Goal: Information Seeking & Learning: Find specific page/section

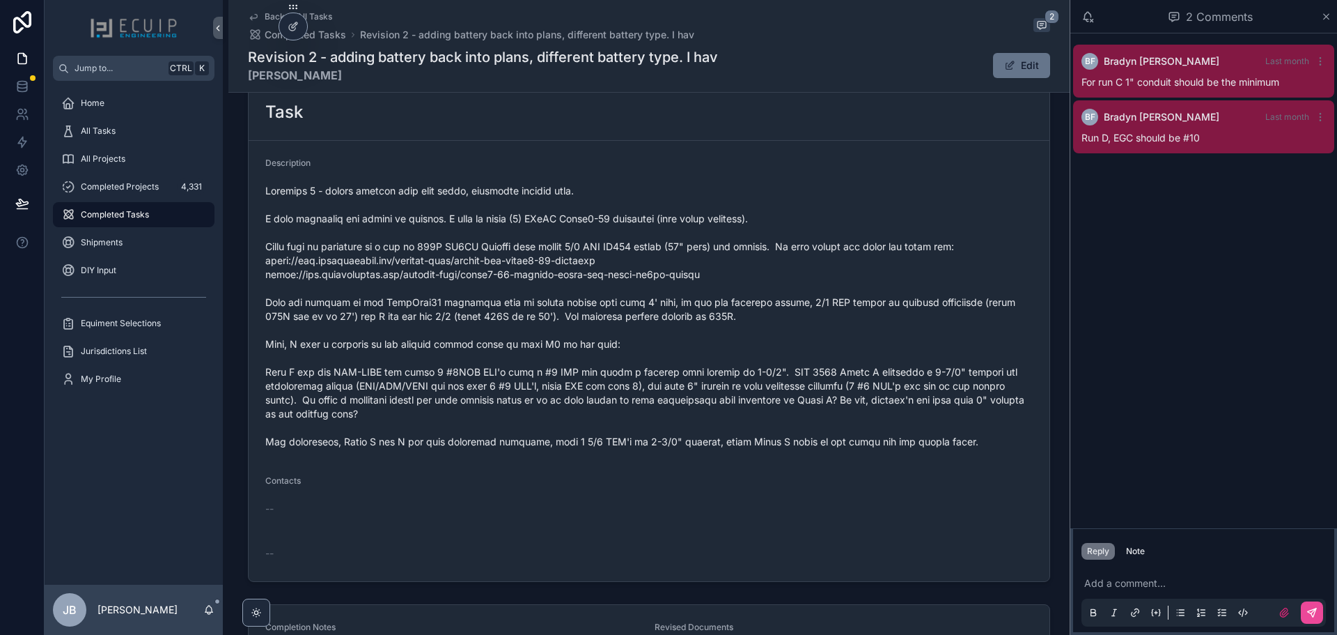
scroll to position [509, 0]
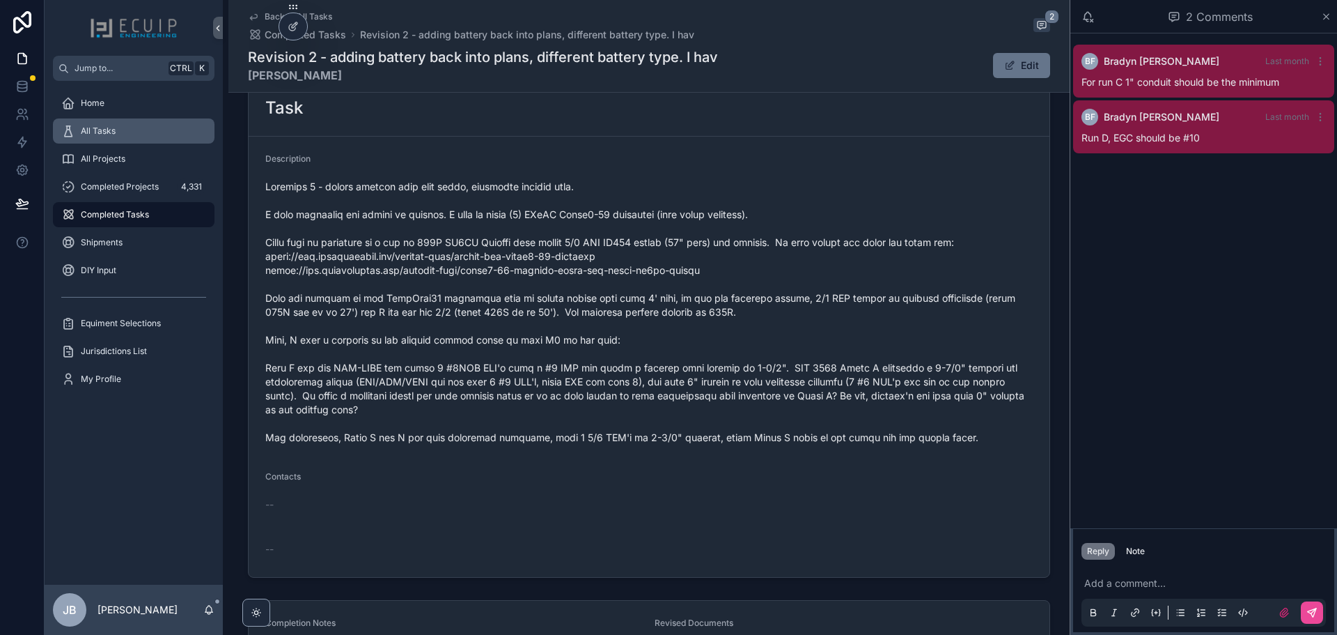
click at [129, 137] on div "All Tasks" at bounding box center [133, 131] width 145 height 22
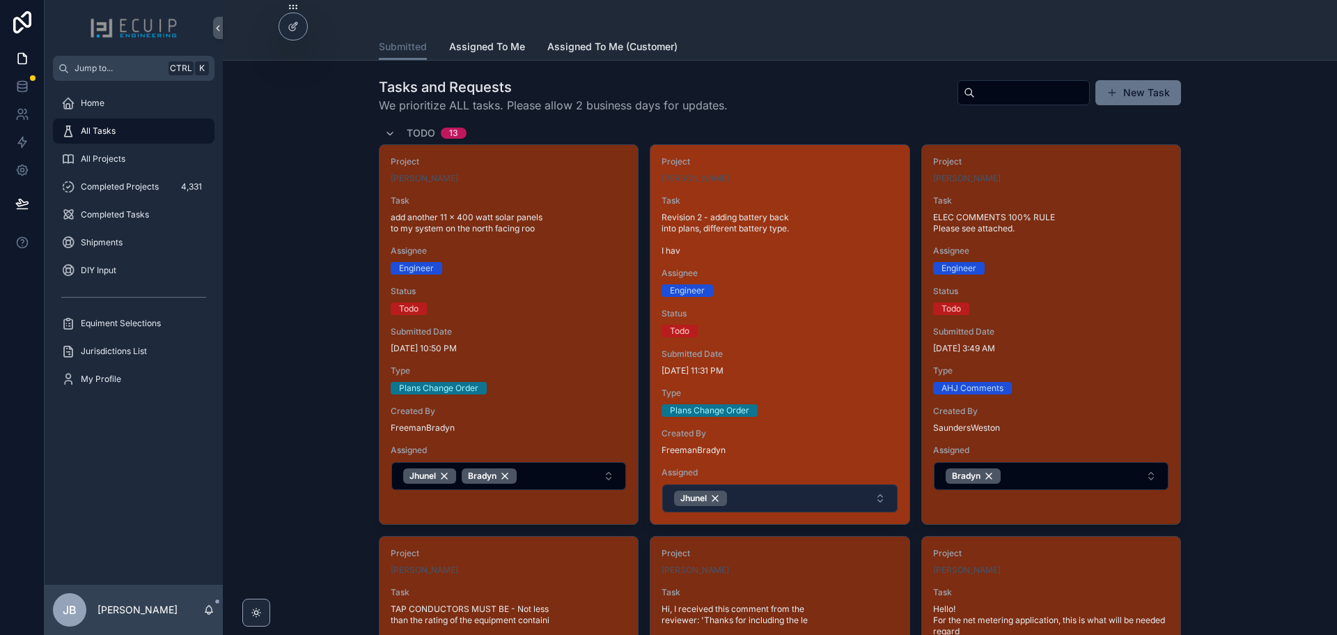
click at [745, 498] on button "Jhunel" at bounding box center [779, 498] width 235 height 28
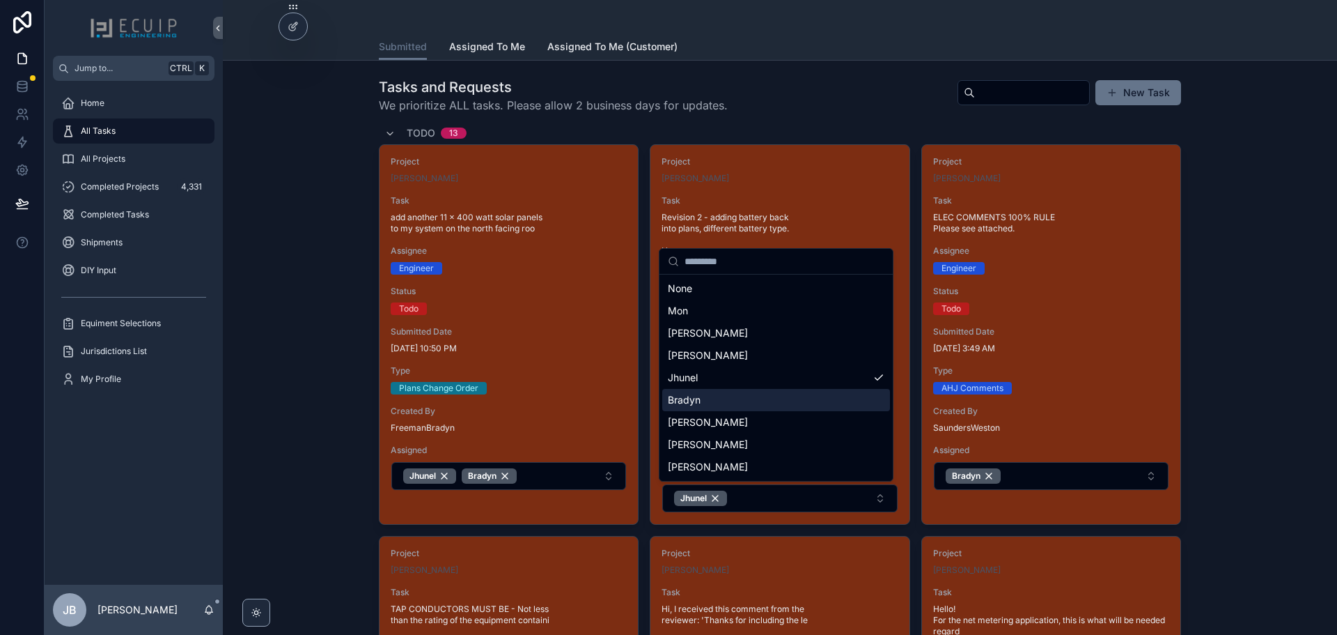
click at [712, 405] on div "Bradyn" at bounding box center [776, 400] width 228 height 22
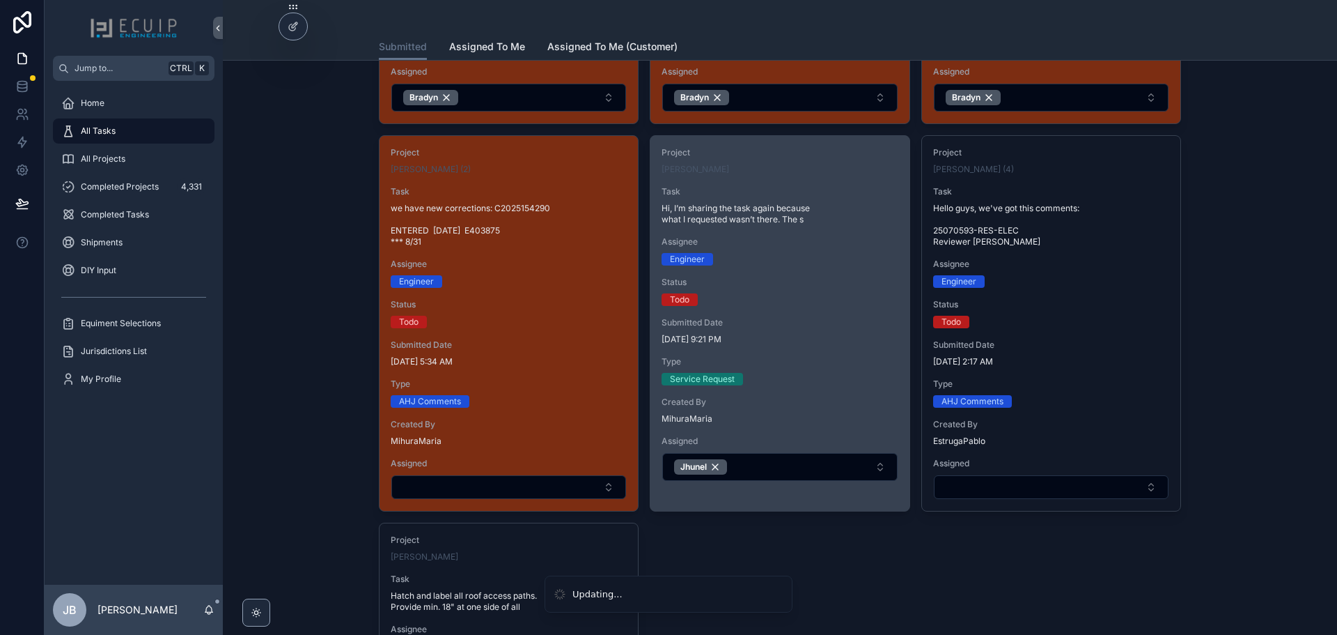
scroll to position [1184, 0]
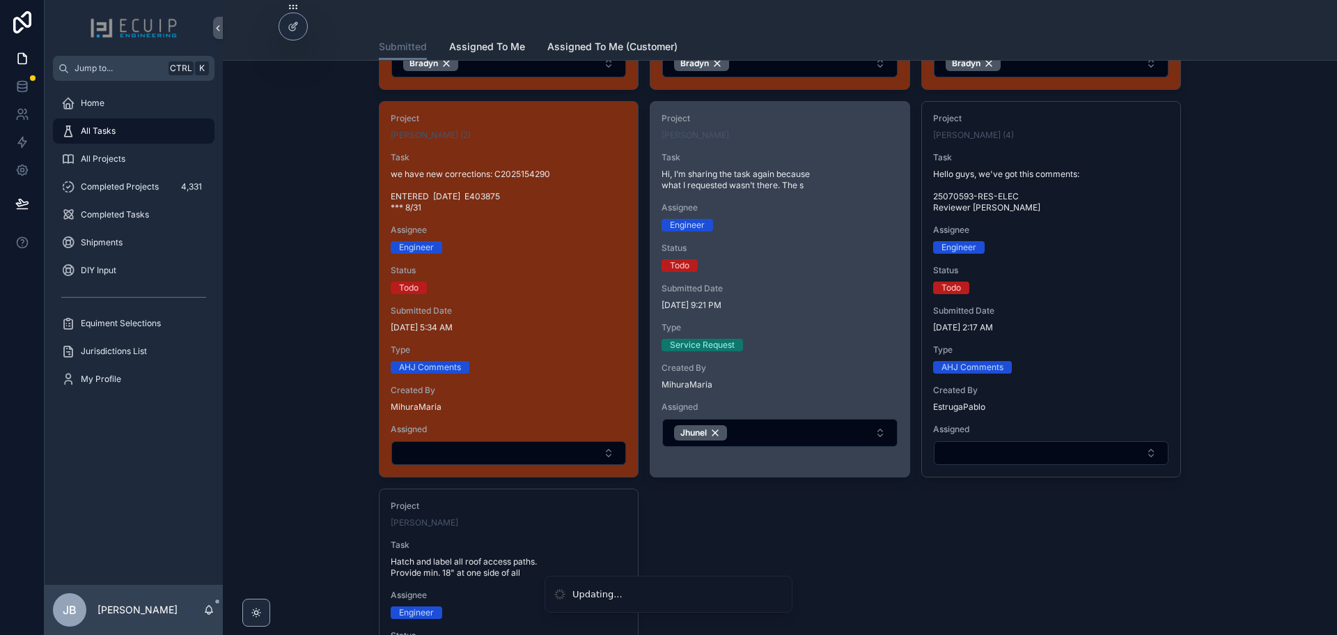
click at [826, 342] on div "Service Request" at bounding box center [780, 345] width 236 height 13
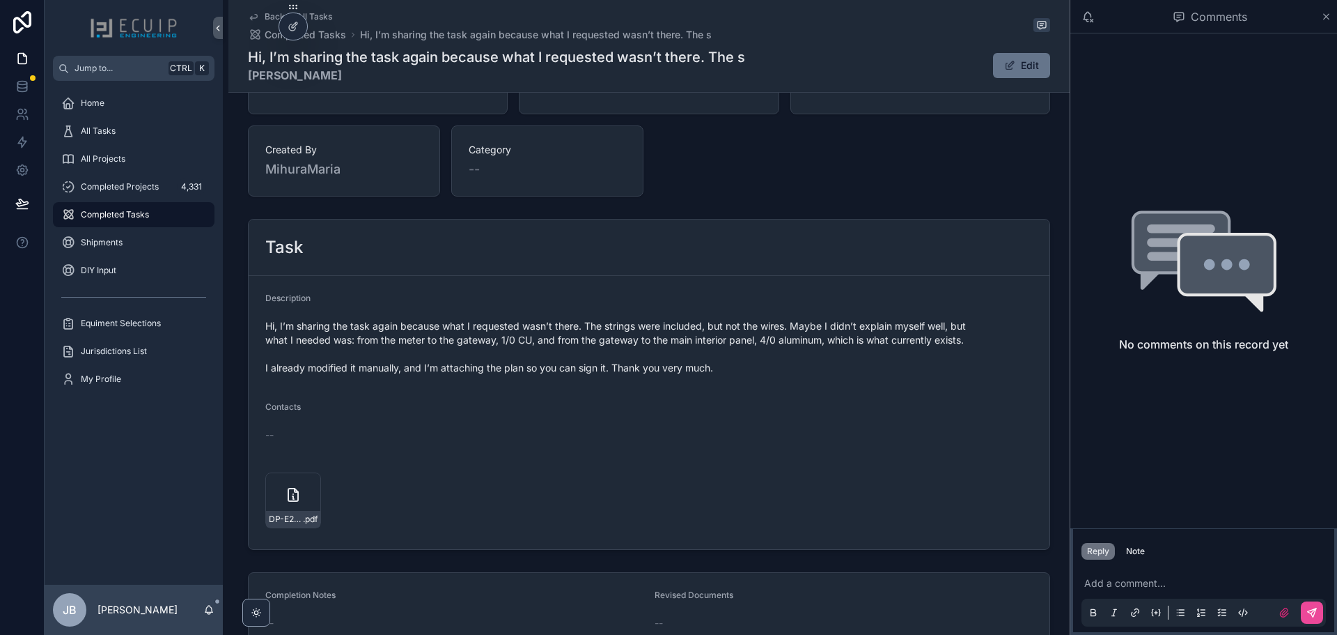
scroll to position [418, 0]
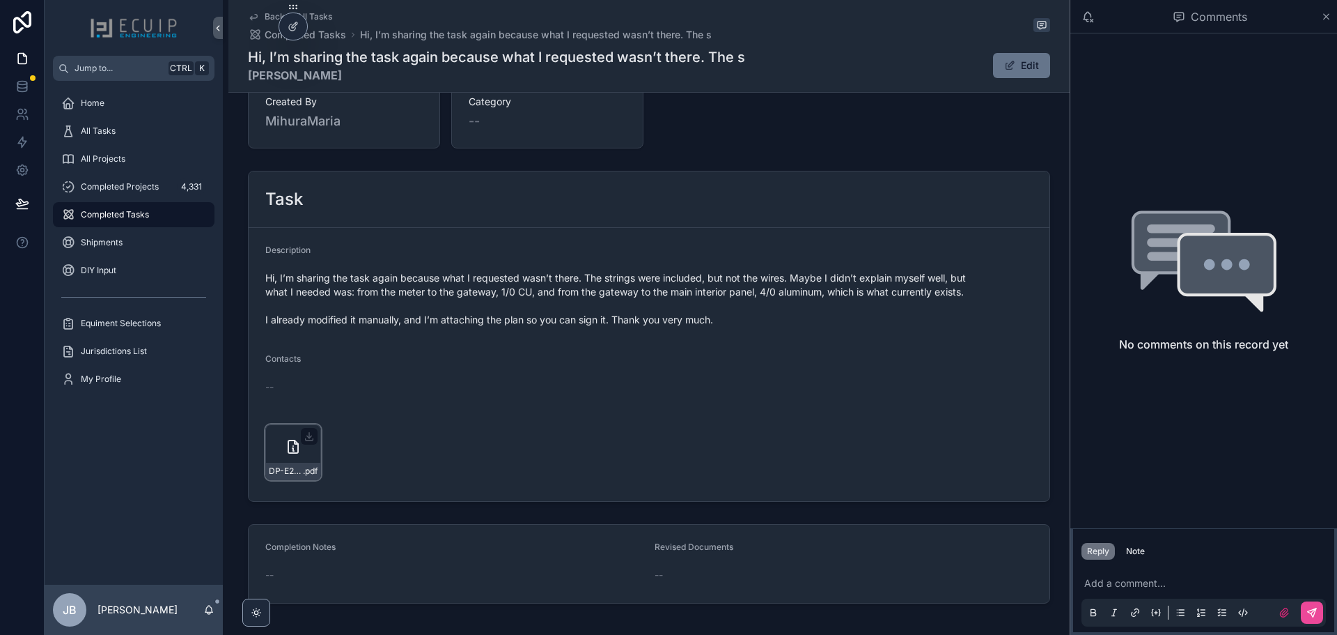
click at [285, 454] on icon "scrollable content" at bounding box center [293, 446] width 17 height 17
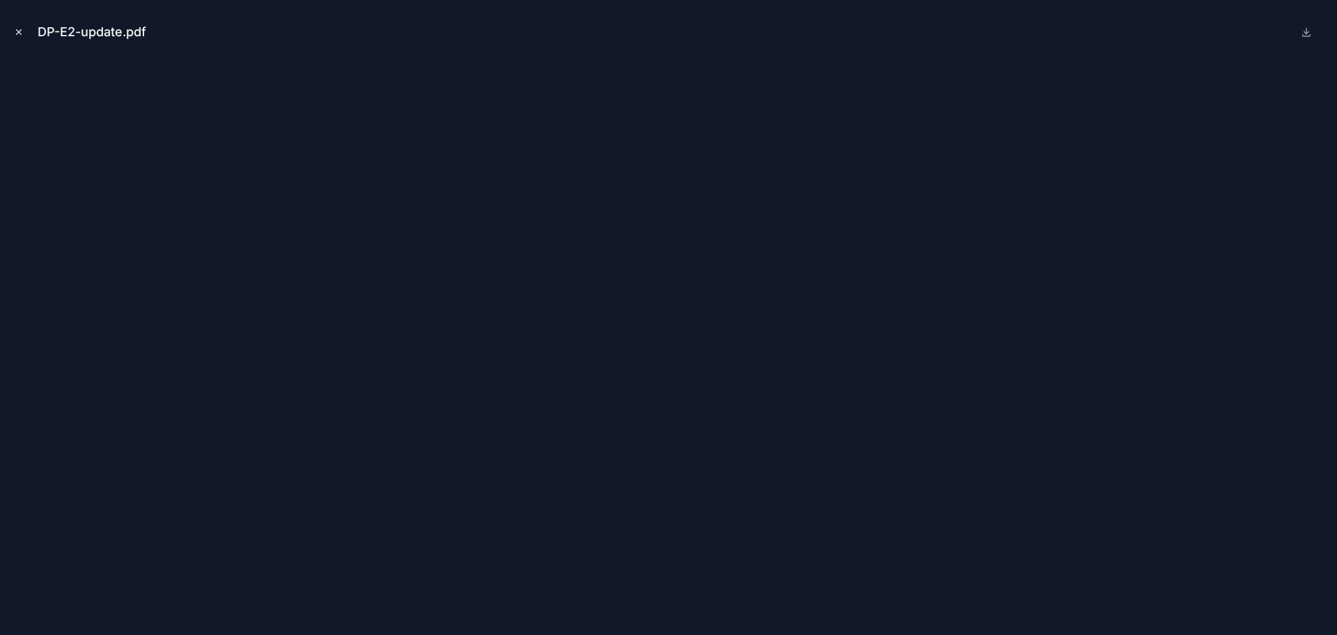
click at [22, 37] on button "Close modal" at bounding box center [18, 31] width 15 height 15
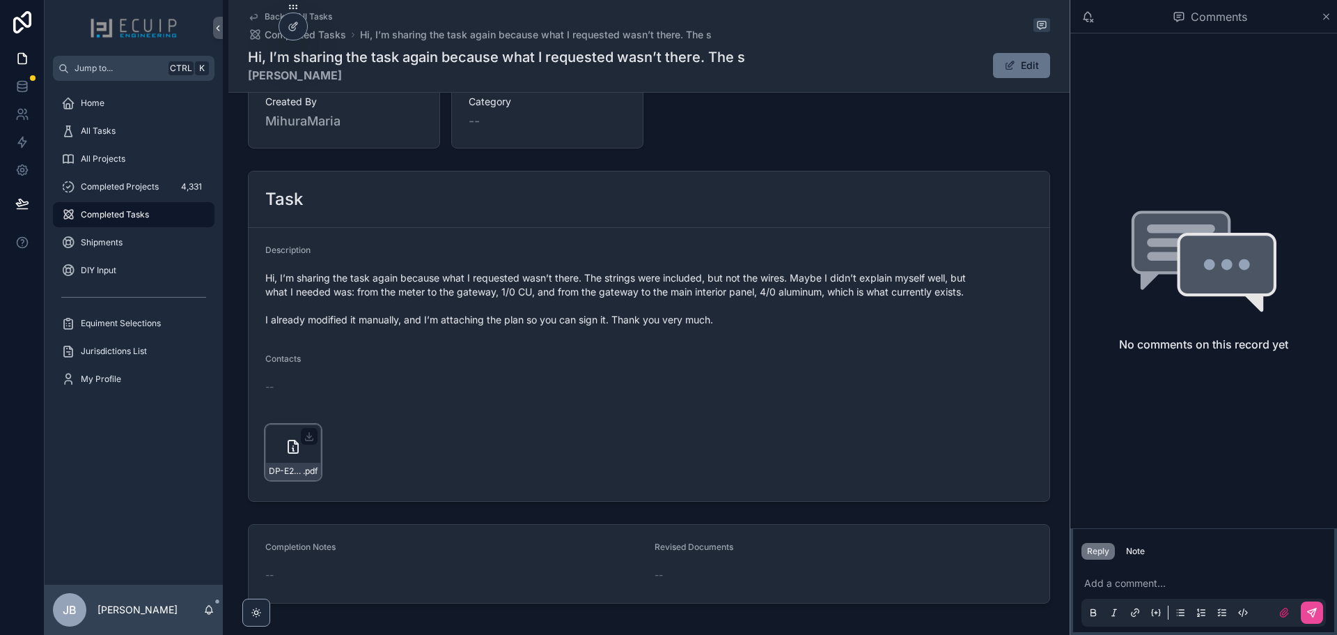
click at [299, 463] on div "DP-E2-update .pdf" at bounding box center [293, 470] width 54 height 17
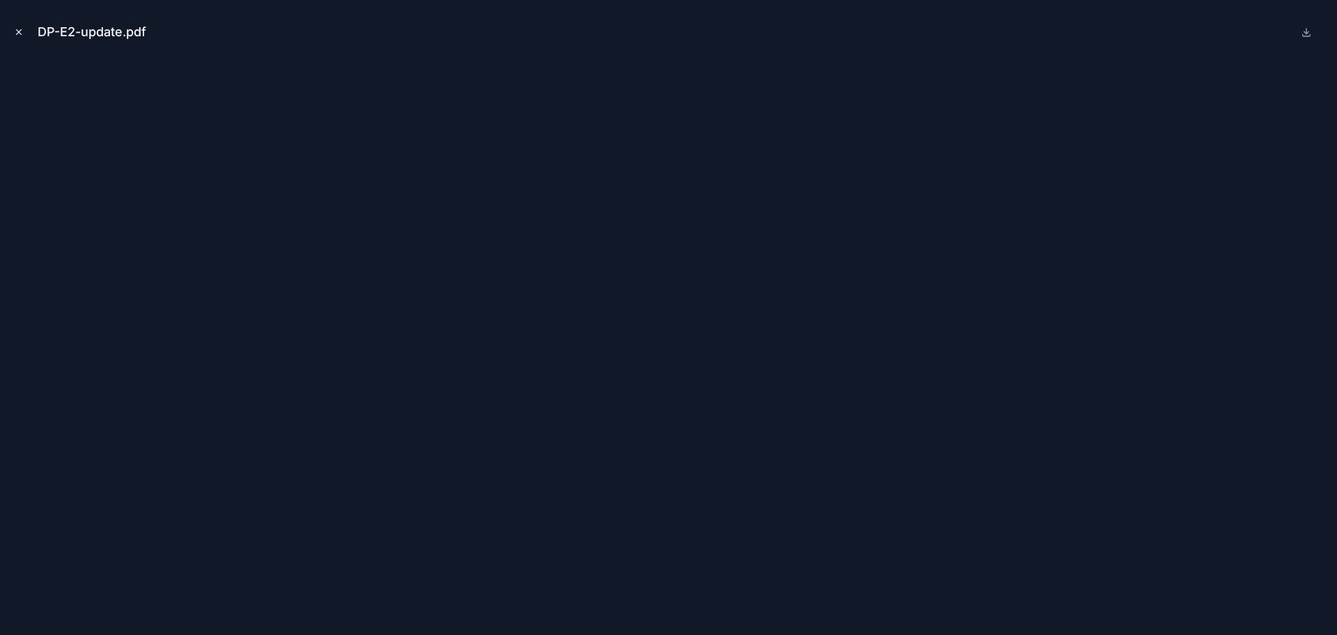
click at [17, 31] on icon "Close modal" at bounding box center [19, 32] width 10 height 10
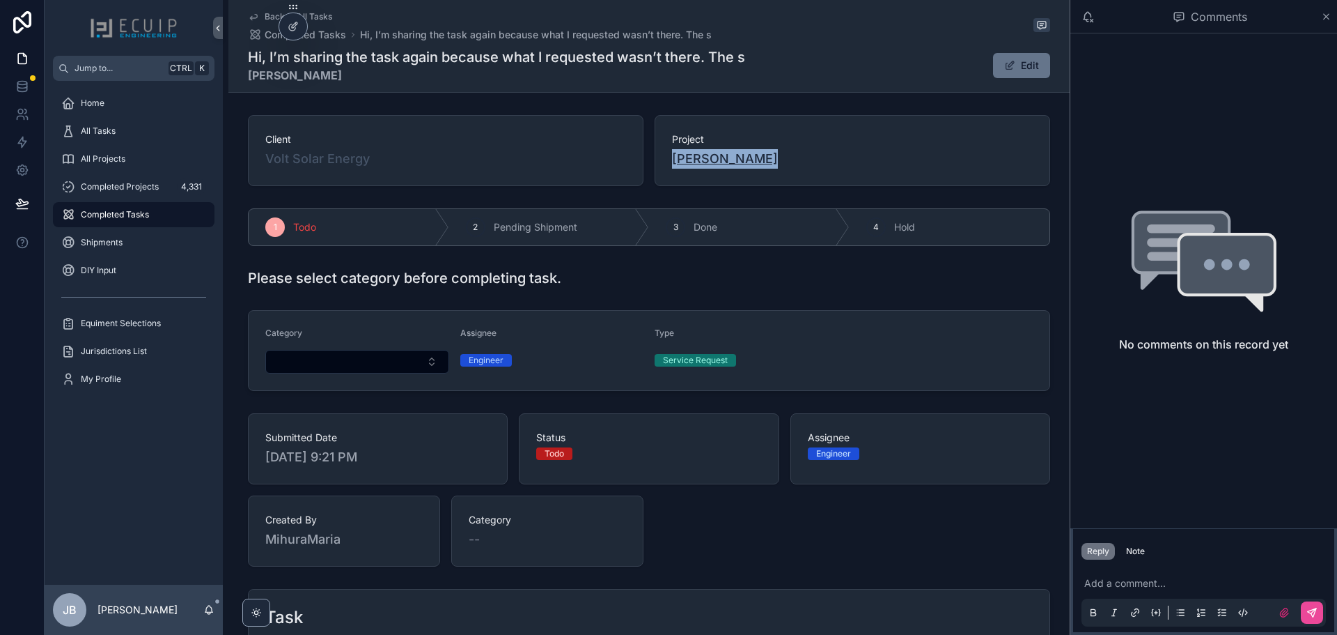
drag, startPoint x: 744, startPoint y: 164, endPoint x: 669, endPoint y: 165, distance: 75.2
click at [672, 165] on div "[PERSON_NAME]" at bounding box center [852, 159] width 361 height 20
copy span "[PERSON_NAME]"
click at [696, 164] on span "[PERSON_NAME]" at bounding box center [725, 159] width 106 height 20
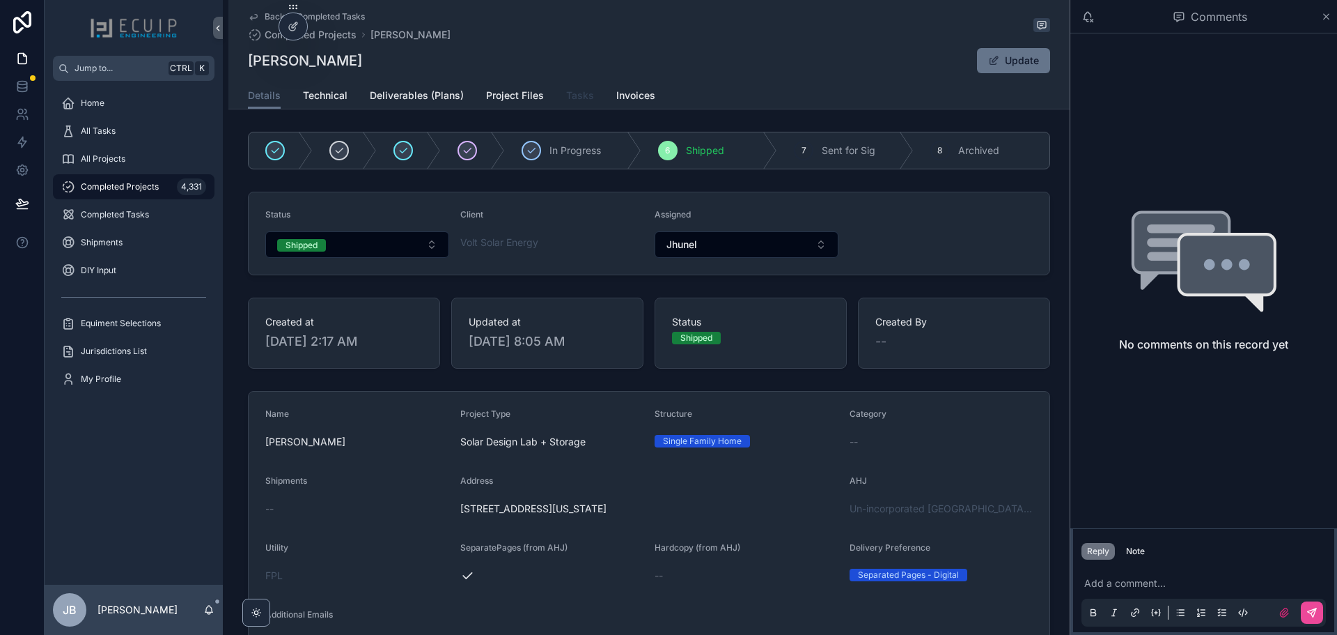
click at [574, 100] on span "Tasks" at bounding box center [580, 95] width 28 height 14
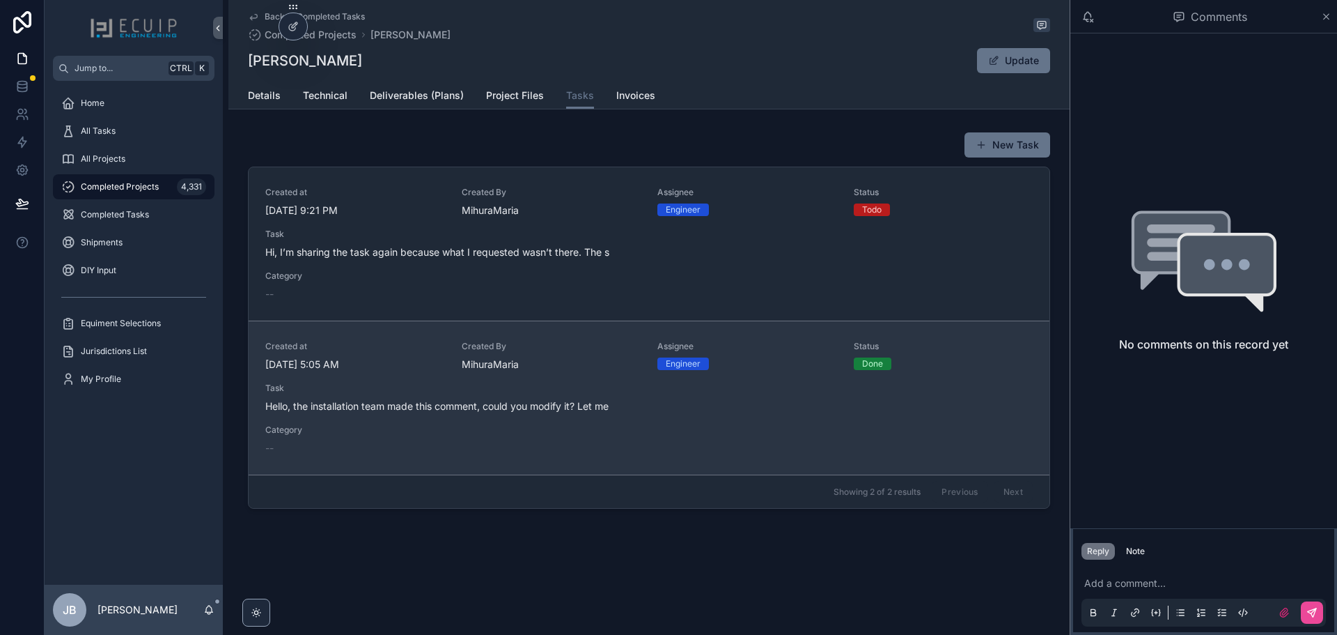
click at [387, 428] on span "Category" at bounding box center [355, 429] width 180 height 11
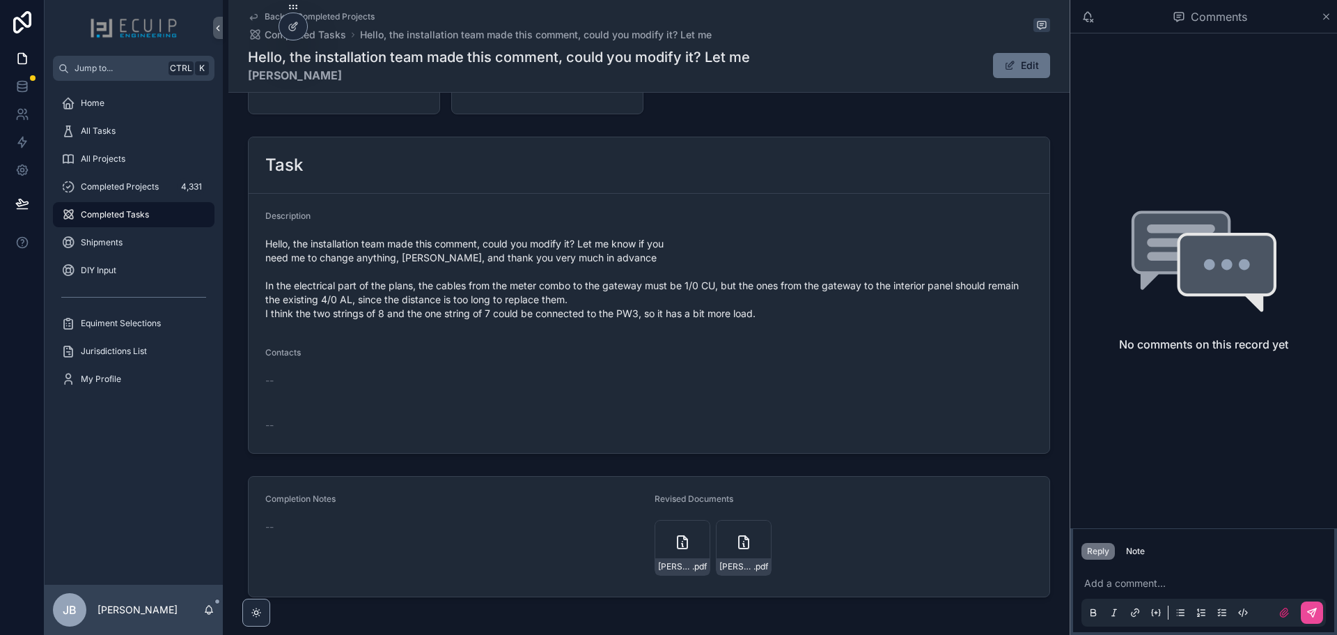
scroll to position [488, 0]
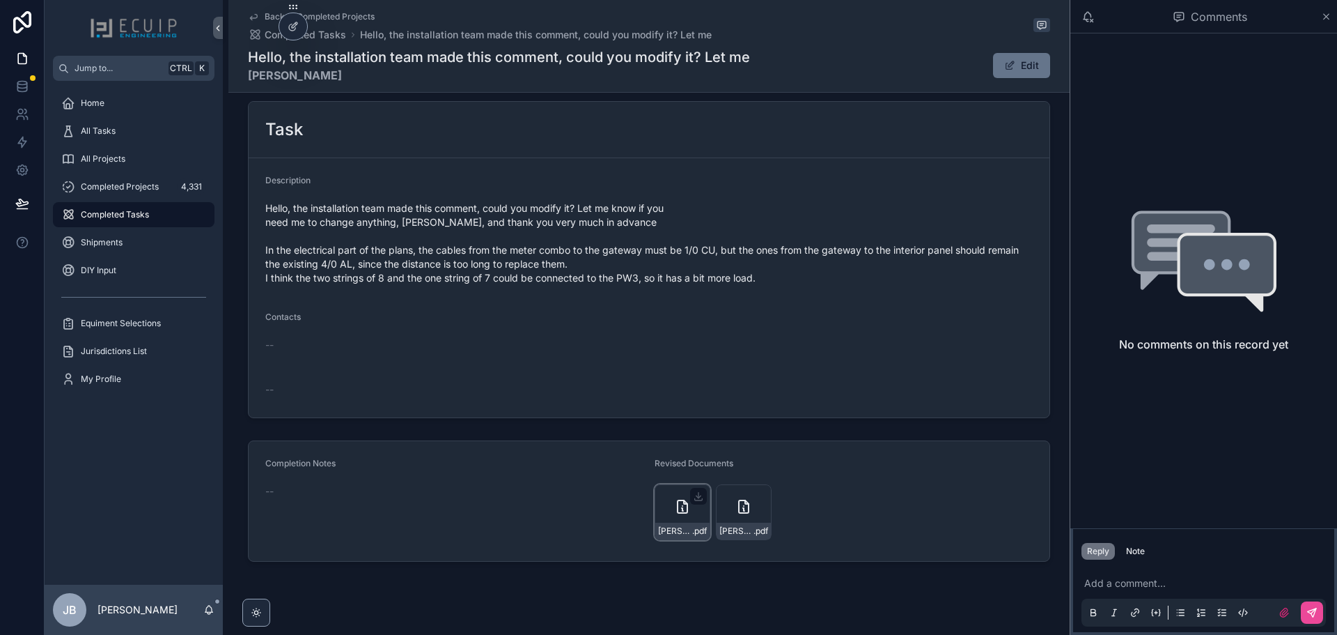
click at [687, 498] on icon "scrollable content" at bounding box center [682, 506] width 17 height 17
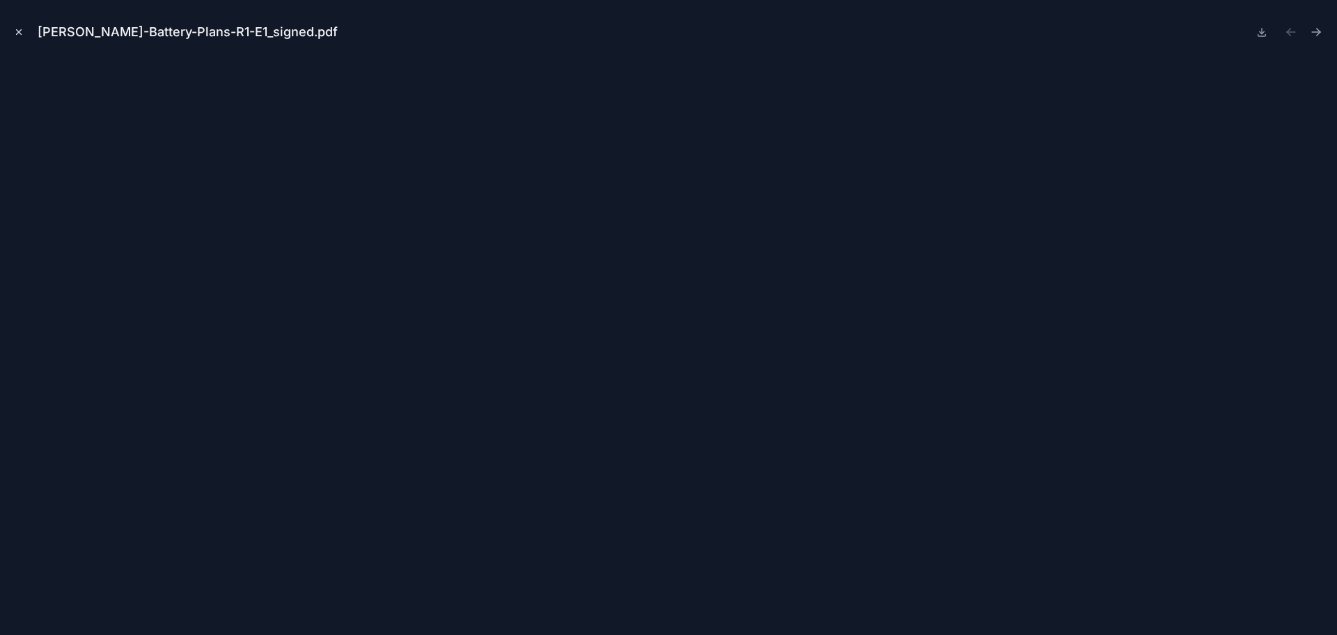
click at [19, 29] on icon "Close modal" at bounding box center [19, 32] width 10 height 10
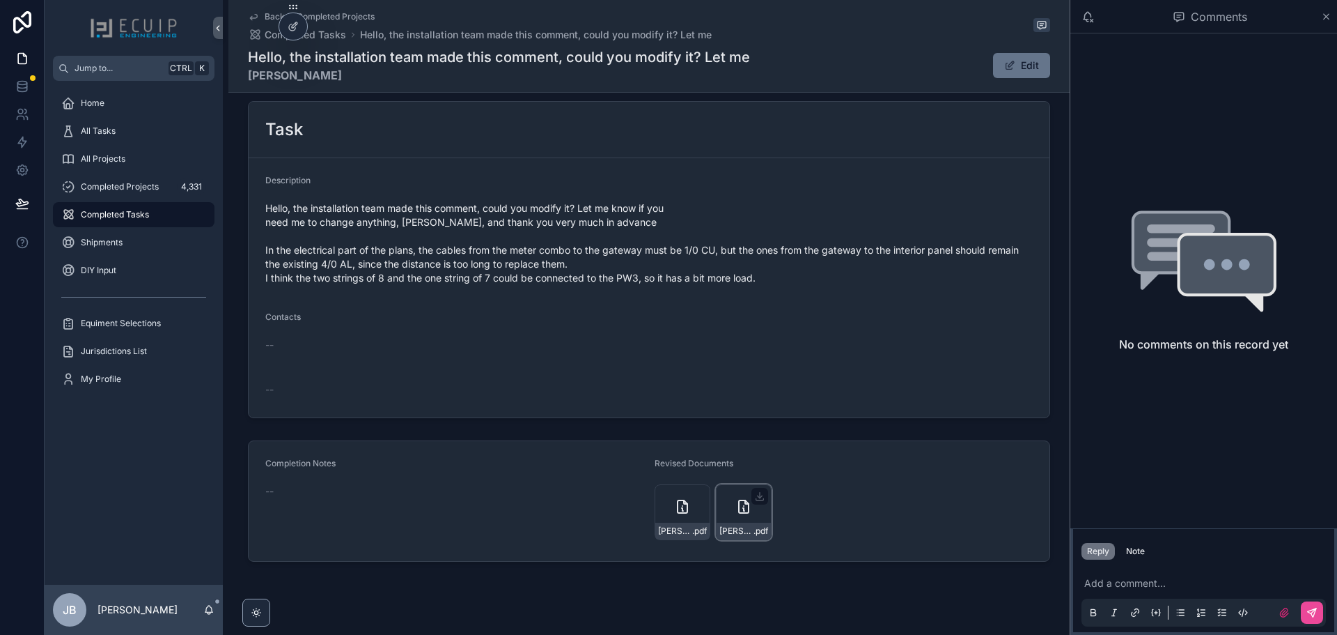
click at [737, 498] on icon "scrollable content" at bounding box center [744, 506] width 17 height 17
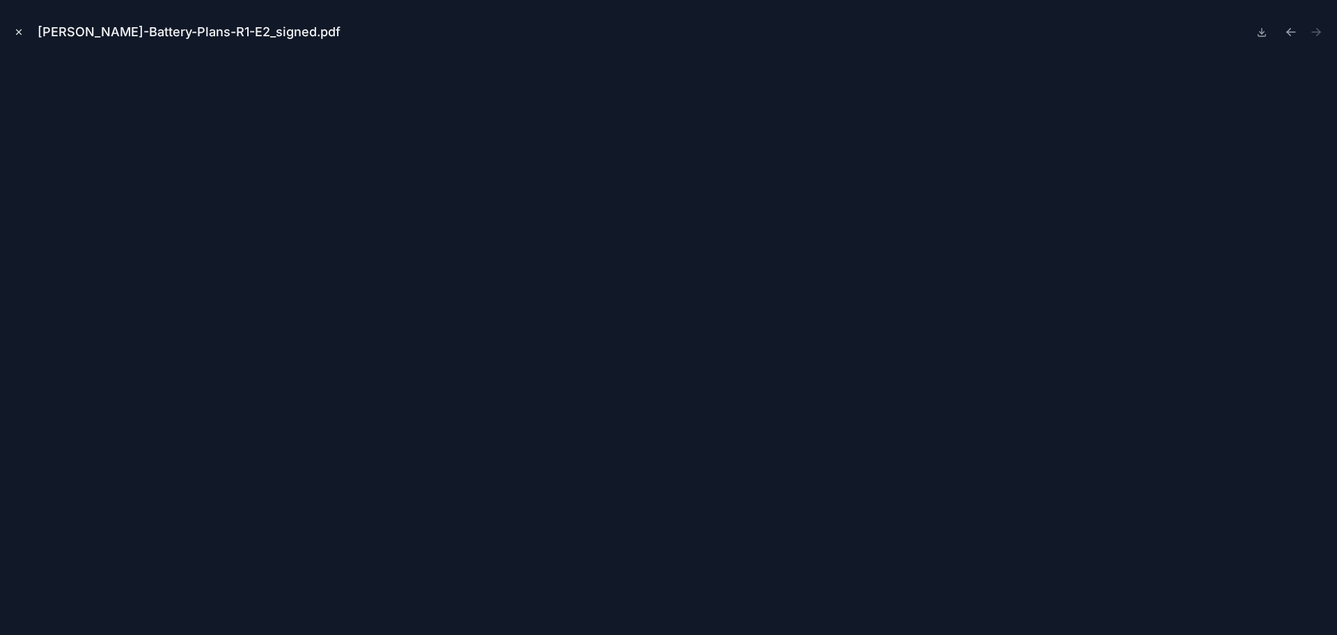
click at [25, 36] on button "Close modal" at bounding box center [18, 31] width 15 height 15
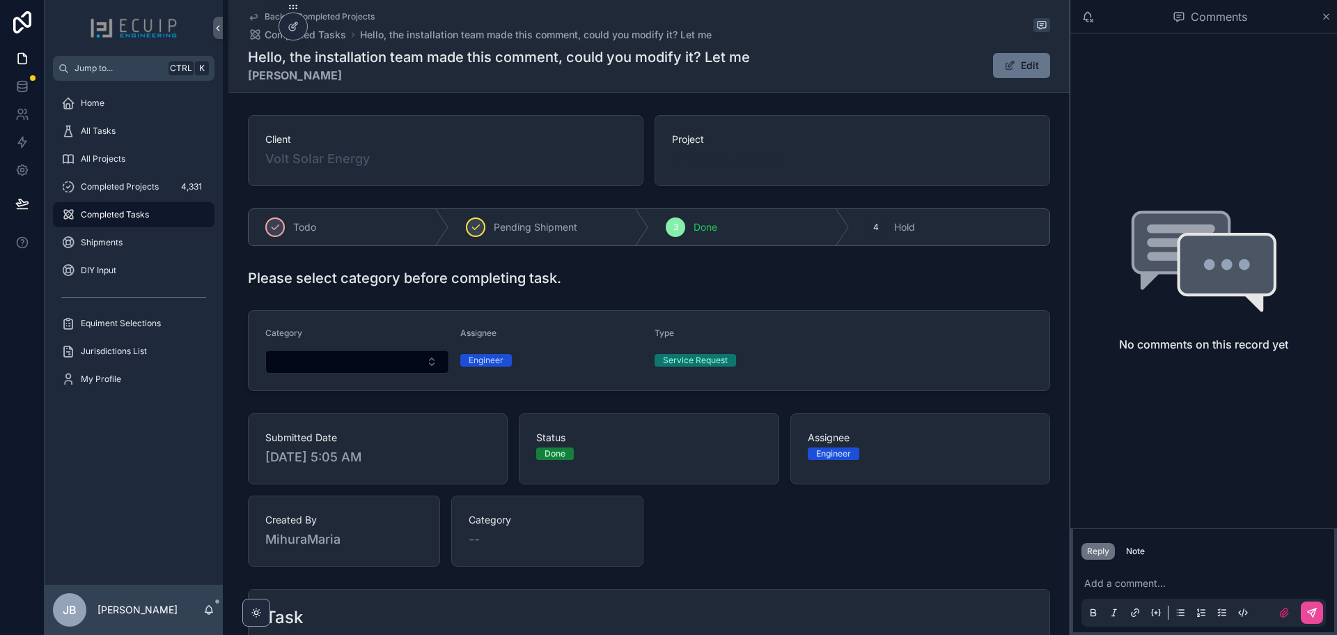
click at [709, 162] on span "[PERSON_NAME]" at bounding box center [725, 159] width 106 height 20
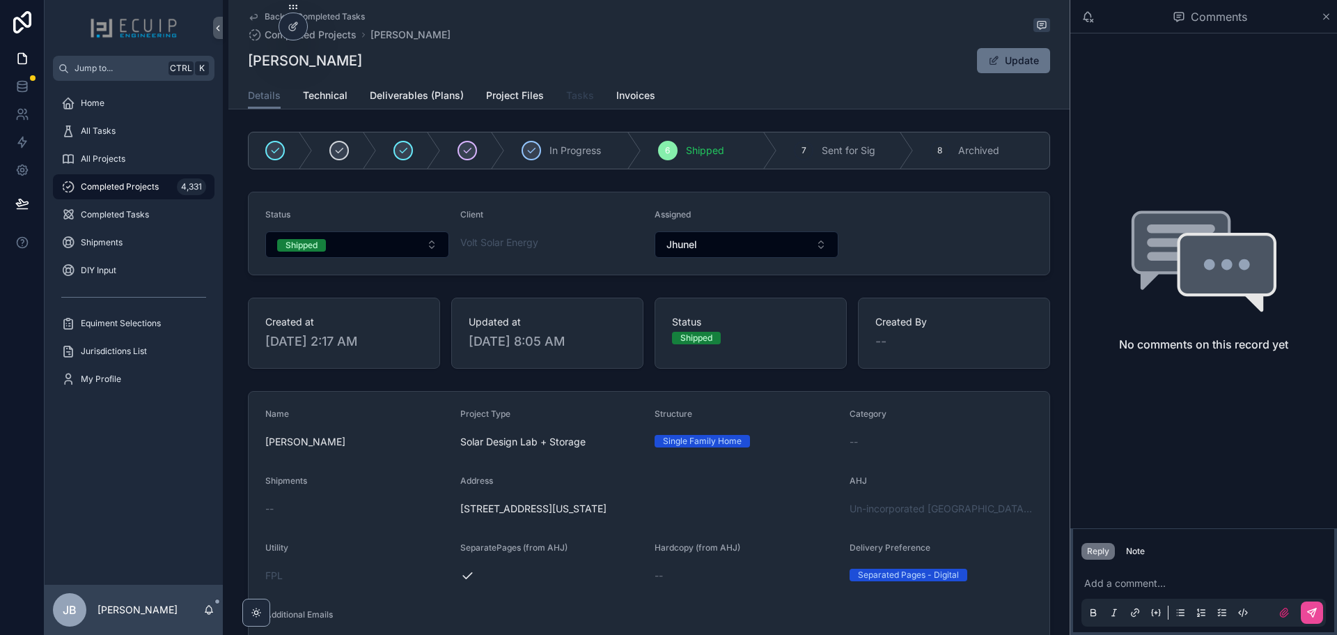
click at [575, 99] on span "Tasks" at bounding box center [580, 95] width 28 height 14
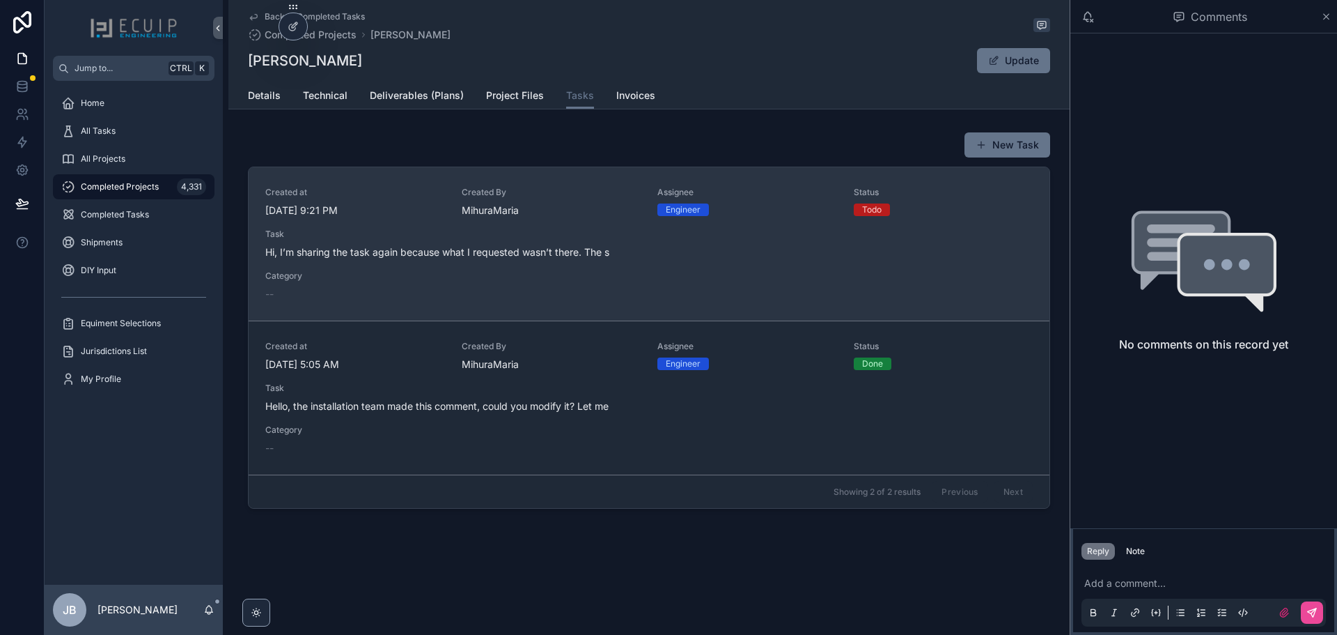
click at [470, 257] on span "Hi, I’m sharing the task again because what I requested wasn’t there. The s" at bounding box center [649, 252] width 768 height 14
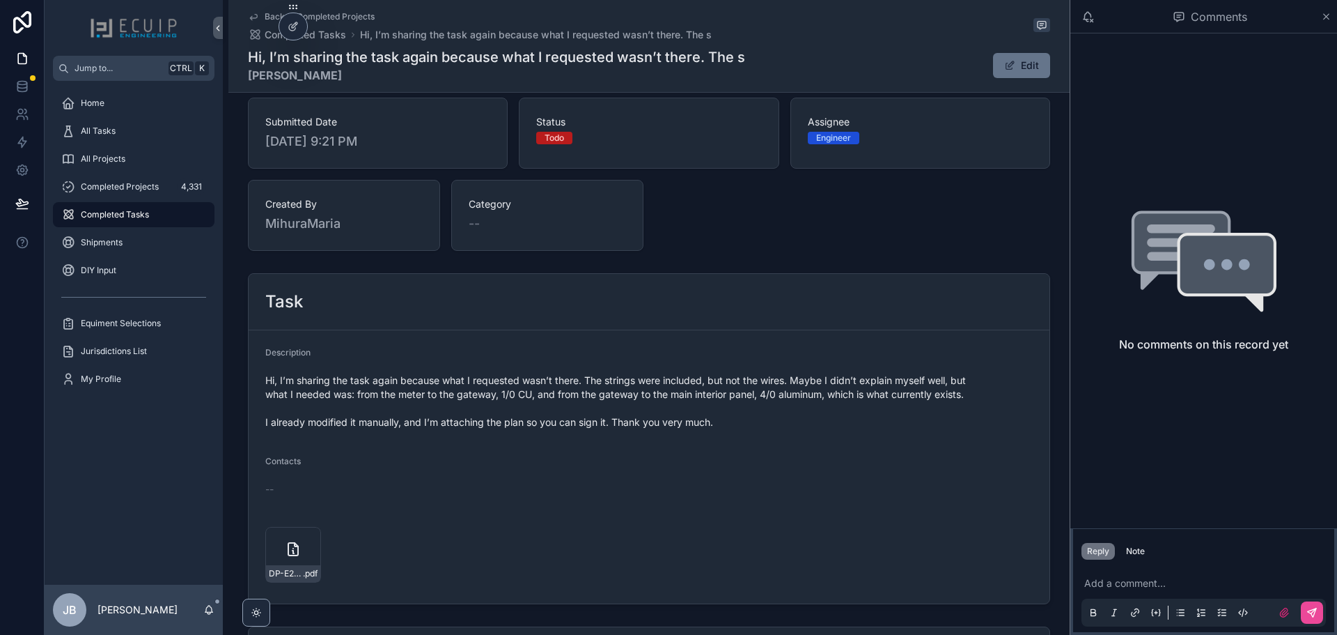
scroll to position [481, 0]
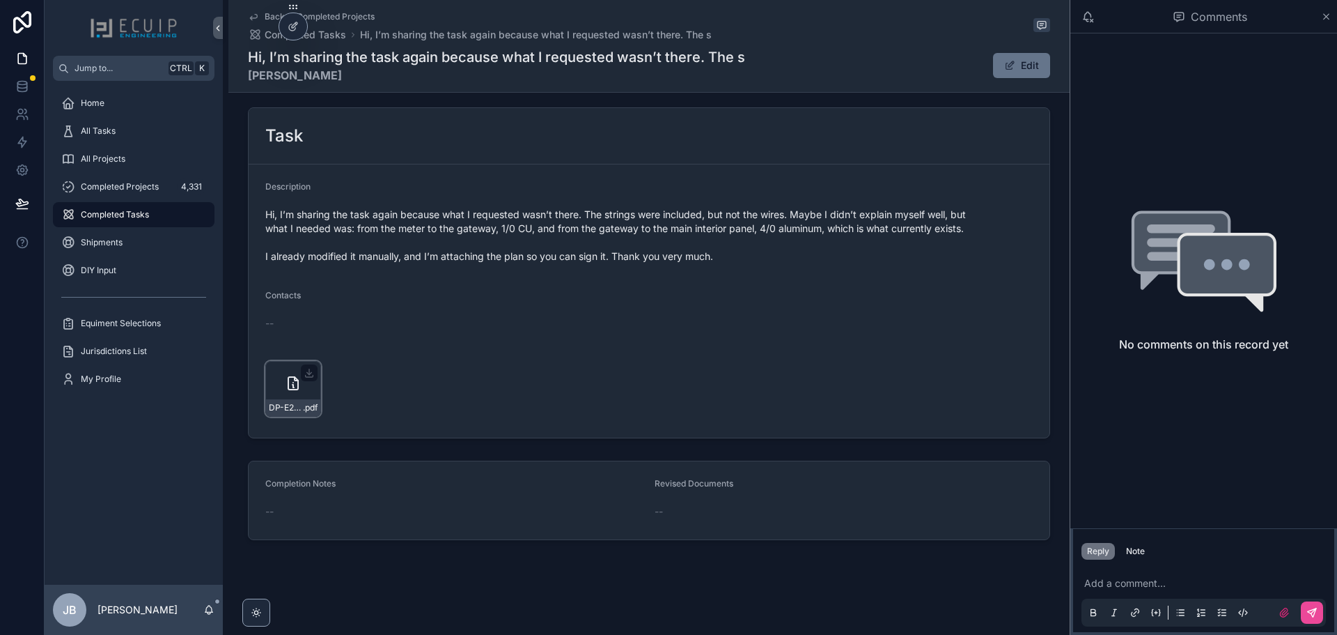
click at [278, 384] on div "DP-E2-update .pdf" at bounding box center [293, 389] width 56 height 56
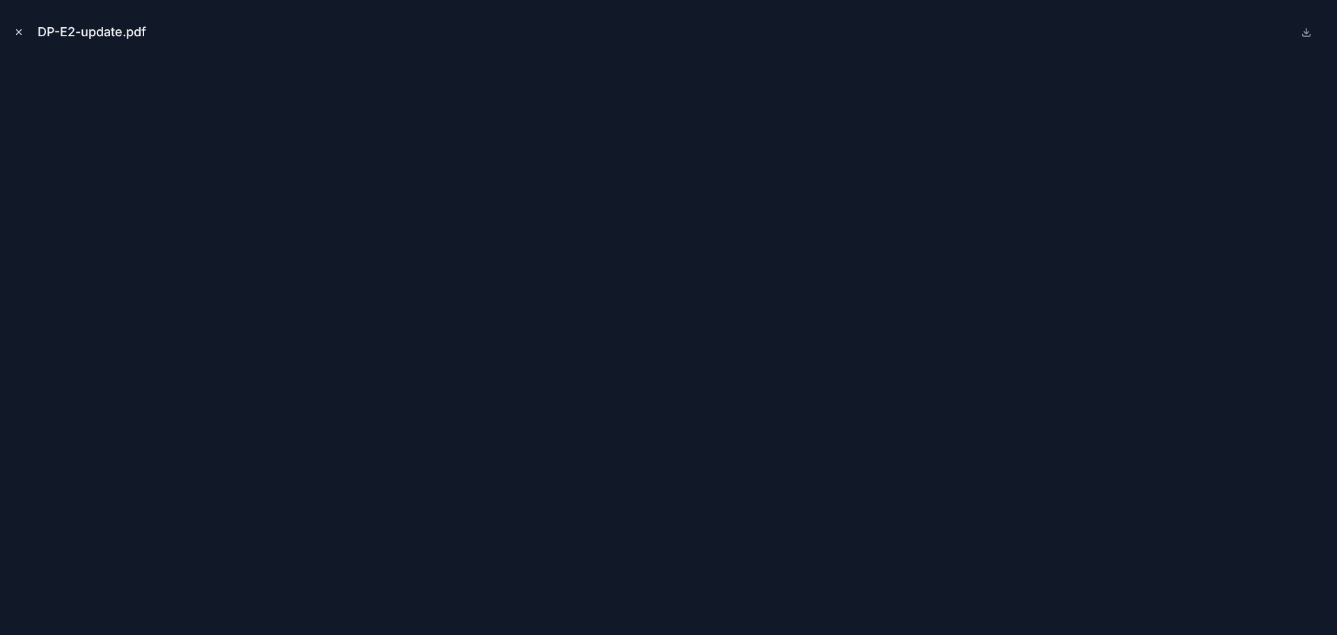
click at [22, 32] on icon "Close modal" at bounding box center [19, 32] width 10 height 10
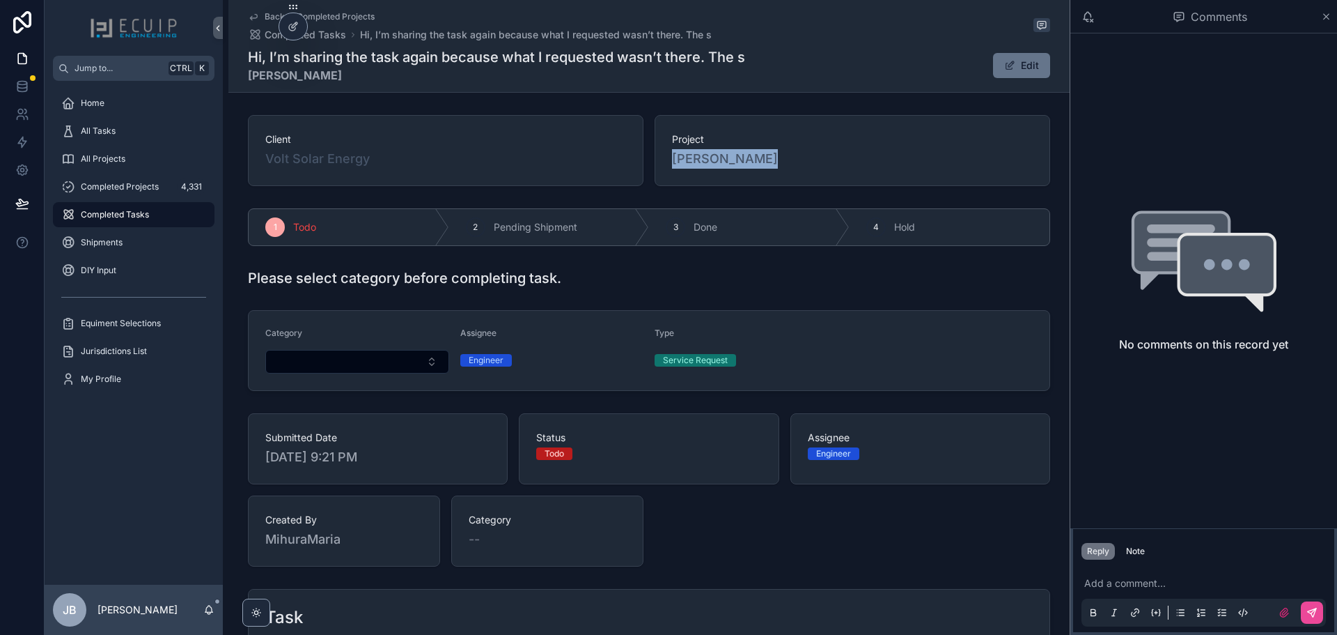
drag, startPoint x: 777, startPoint y: 165, endPoint x: 666, endPoint y: 164, distance: 111.4
click at [666, 164] on div "Project [PERSON_NAME]" at bounding box center [853, 150] width 396 height 71
copy span "[PERSON_NAME]"
click at [130, 132] on div "All Tasks" at bounding box center [133, 131] width 145 height 22
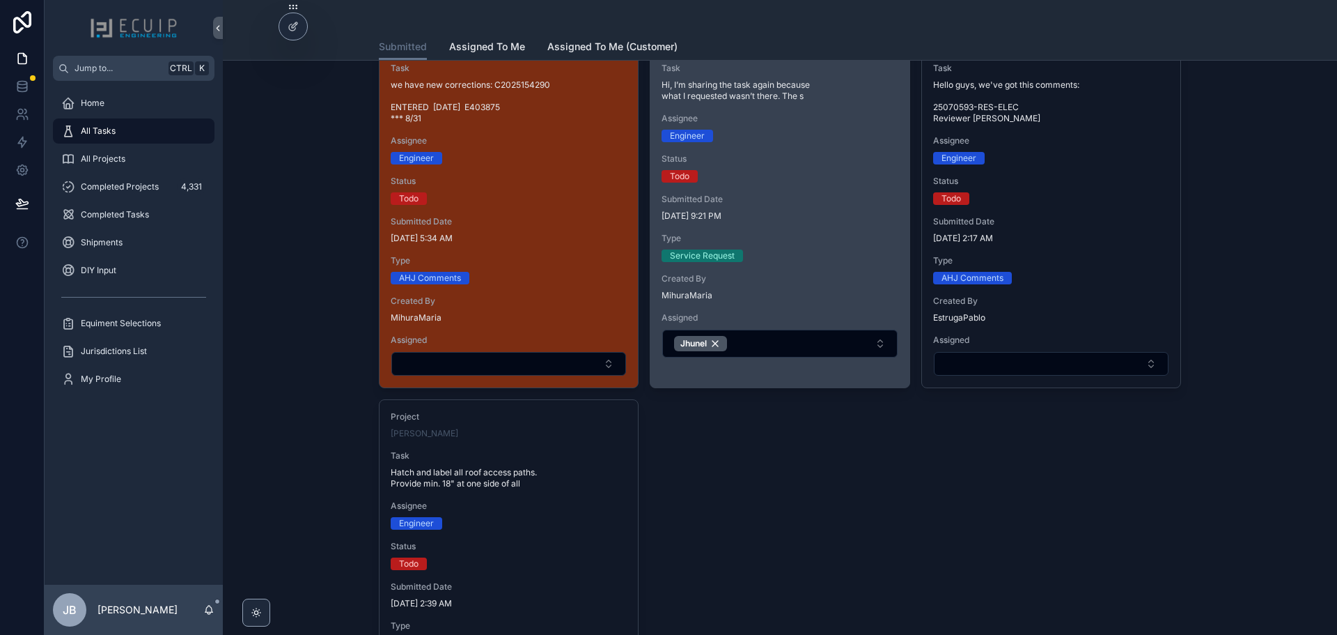
scroll to position [1323, 0]
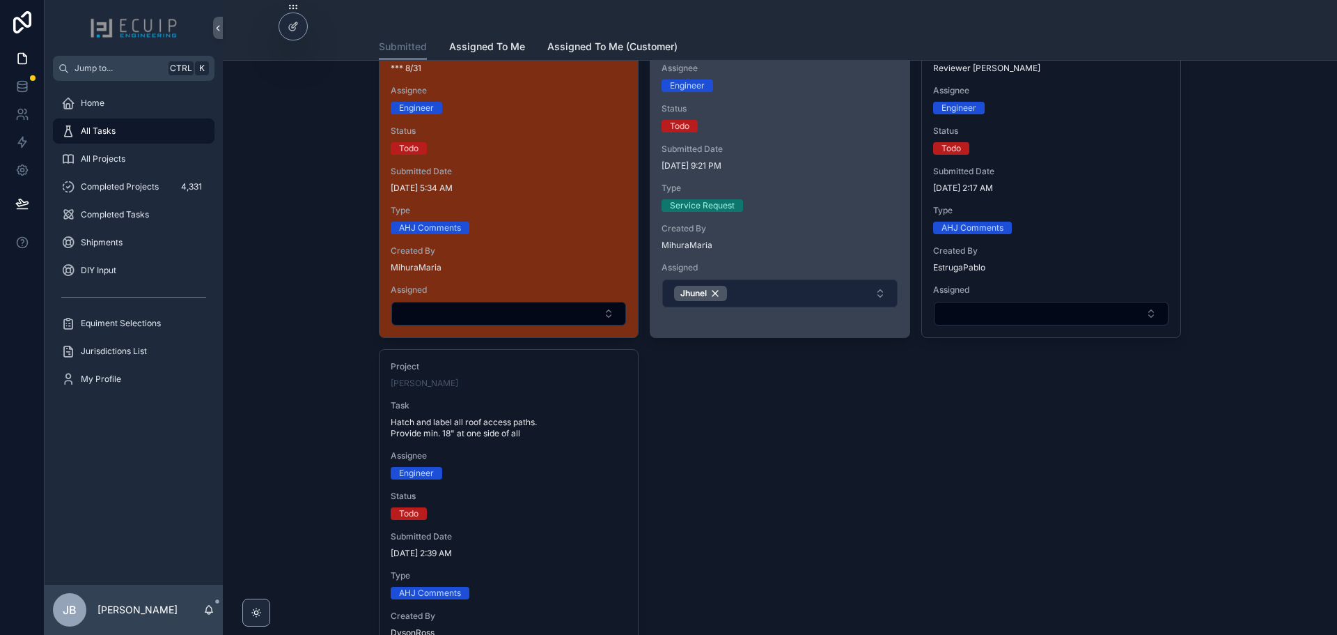
click at [758, 298] on button "Jhunel" at bounding box center [779, 293] width 235 height 28
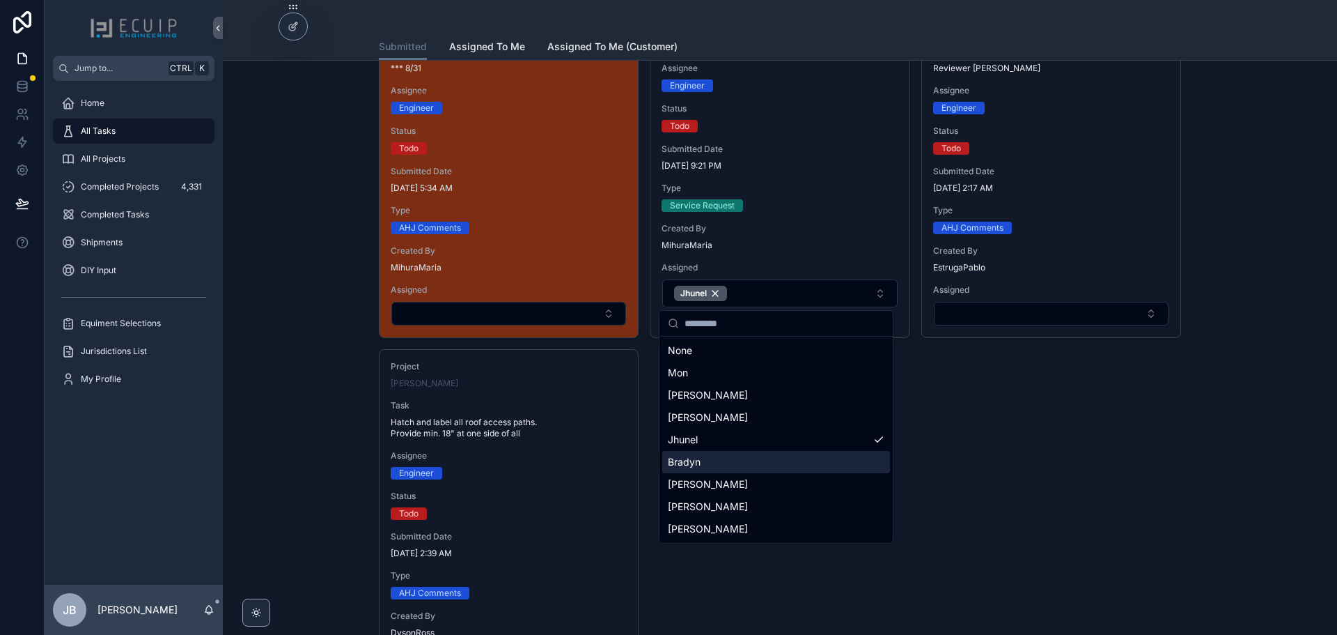
click at [713, 464] on div "Bradyn" at bounding box center [776, 462] width 228 height 22
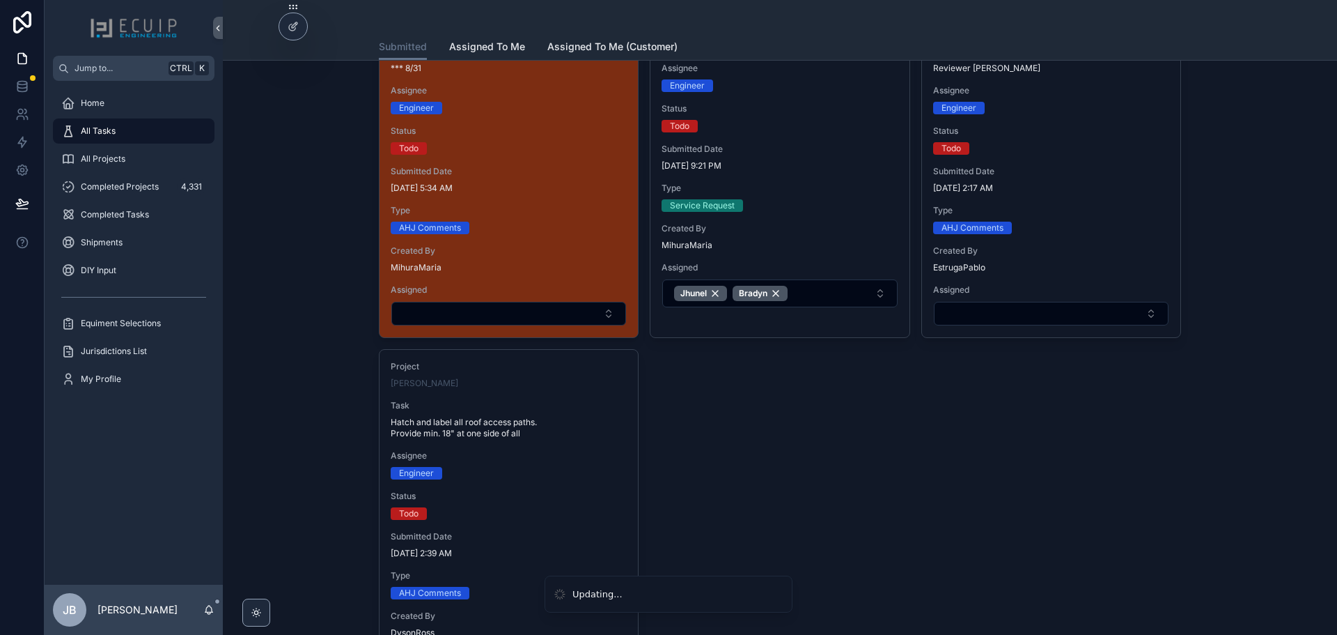
drag, startPoint x: 863, startPoint y: 460, endPoint x: 841, endPoint y: 457, distance: 22.6
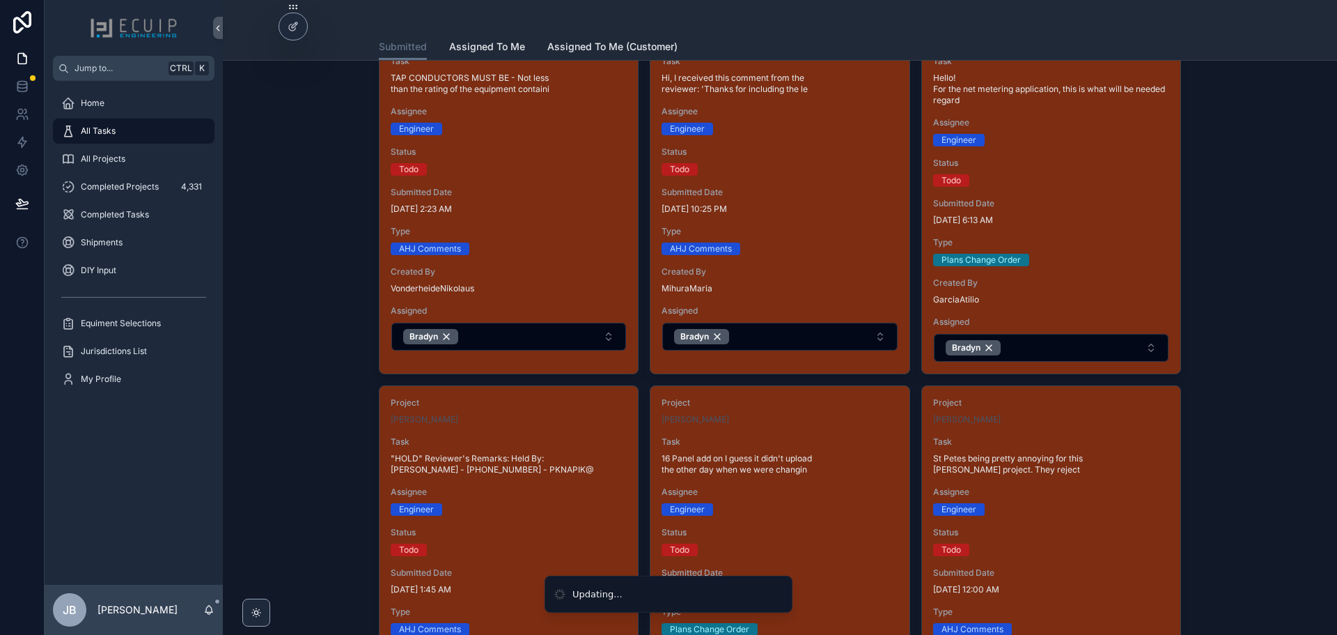
scroll to position [418, 0]
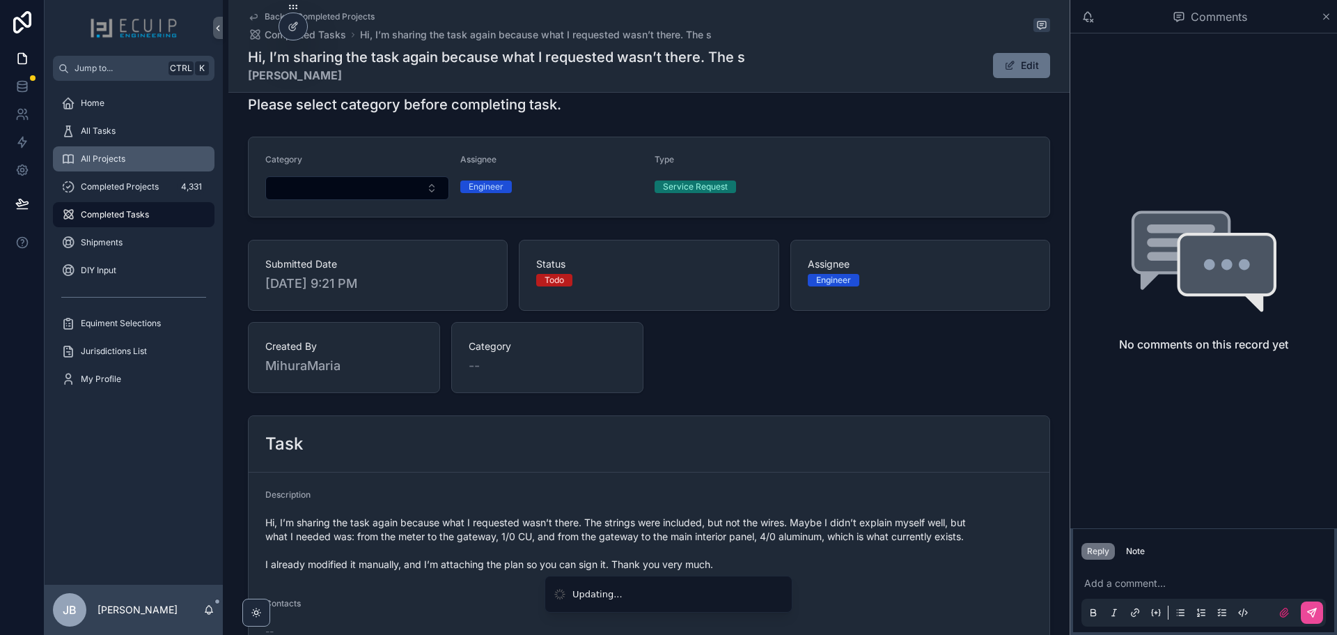
scroll to position [70, 0]
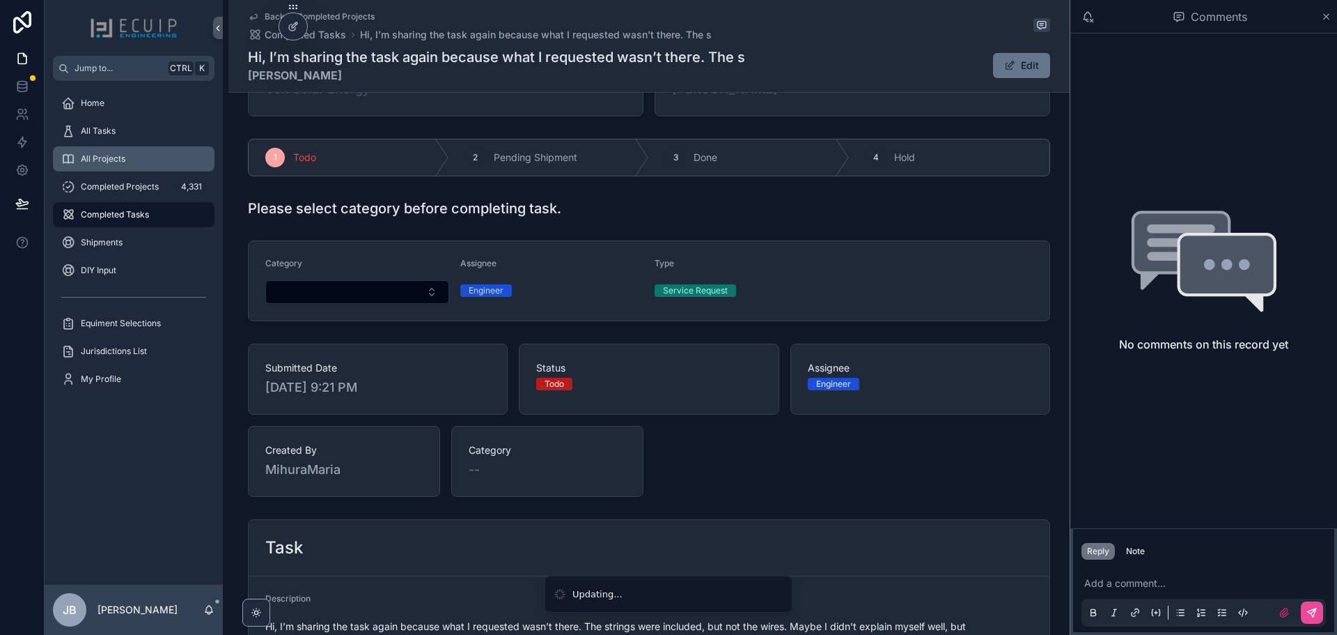
click at [122, 150] on div "All Projects" at bounding box center [133, 159] width 145 height 22
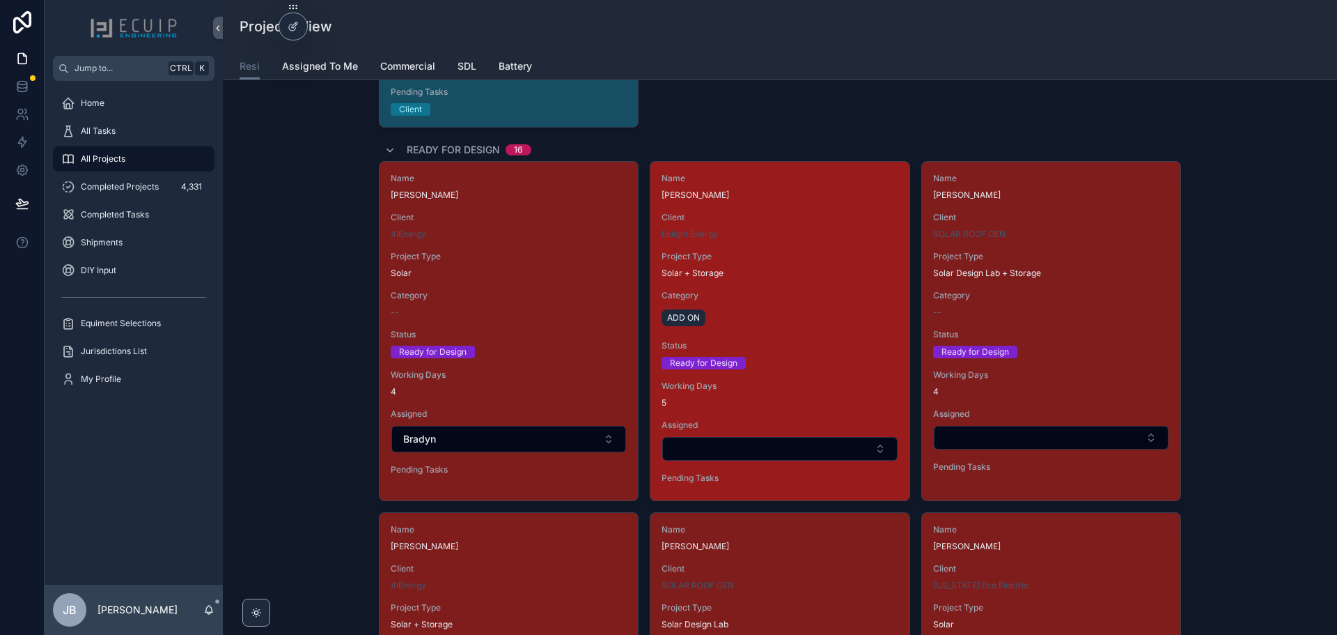
scroll to position [1811, 0]
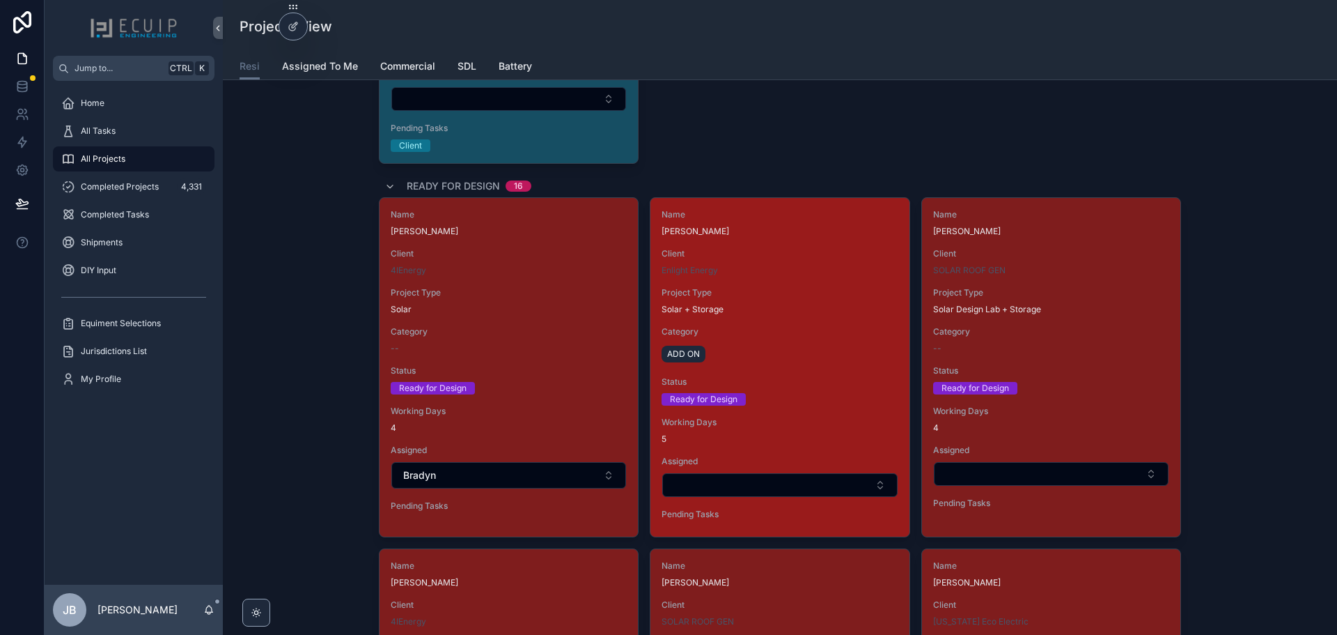
click at [787, 272] on div "Enlight Energy" at bounding box center [780, 270] width 236 height 11
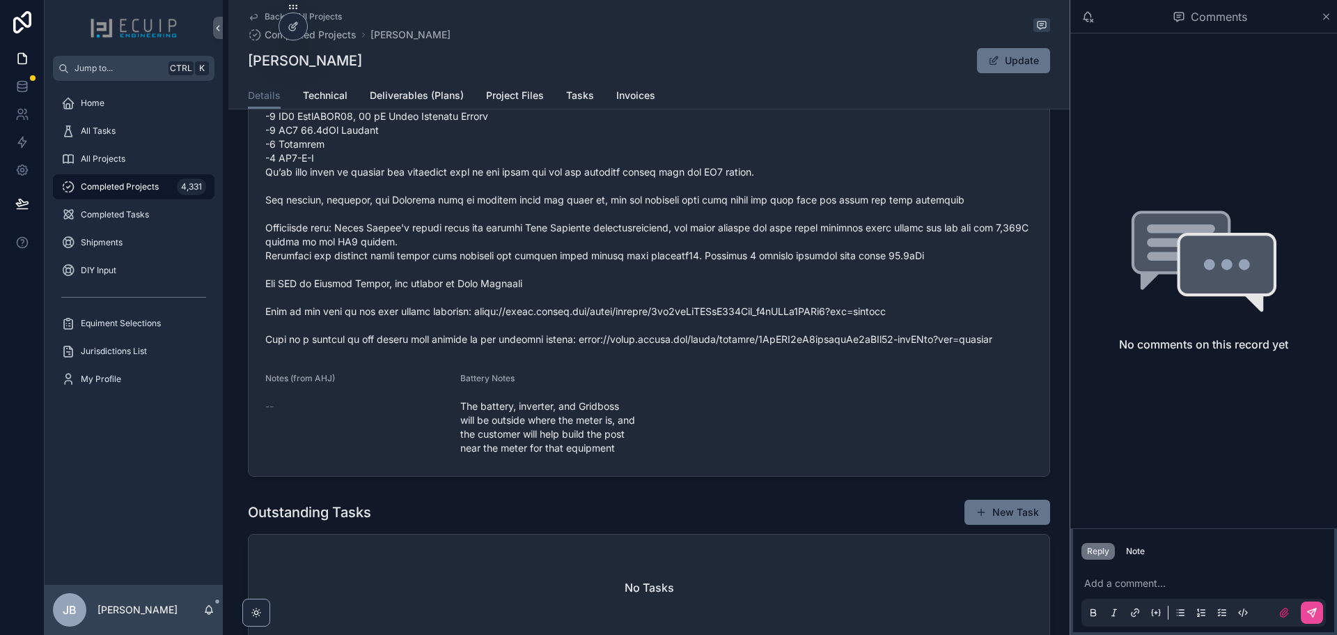
scroll to position [566, 0]
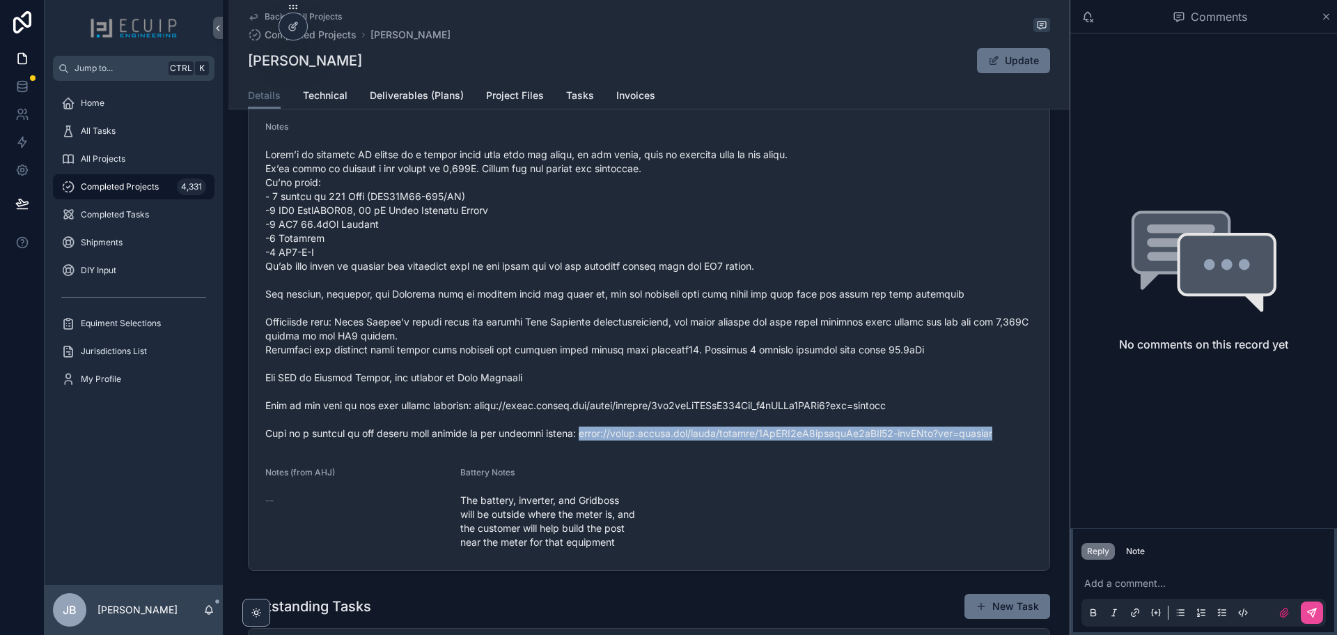
drag, startPoint x: 999, startPoint y: 444, endPoint x: 566, endPoint y: 447, distance: 433.2
click at [566, 444] on div "scrollable content" at bounding box center [649, 293] width 768 height 301
copy span "[URL][DOMAIN_NAME]"
